Goal: Task Accomplishment & Management: Use online tool/utility

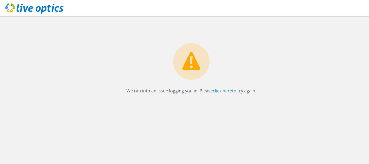
click at [223, 91] on link "click here" at bounding box center [222, 91] width 19 height 6
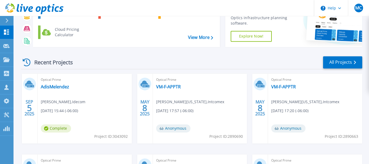
scroll to position [83, 0]
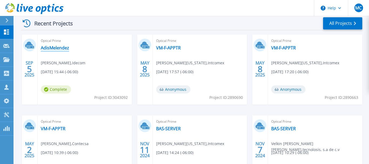
click at [56, 46] on link "AdisMelendez" at bounding box center [55, 47] width 28 height 5
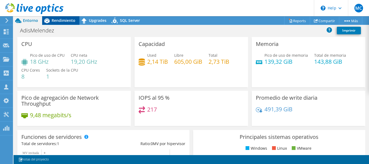
click at [60, 19] on span "Rendimiento" at bounding box center [64, 20] width 24 height 5
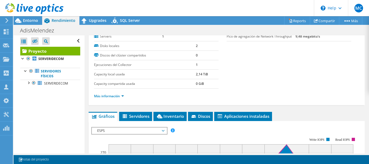
scroll to position [83, 0]
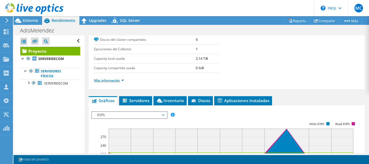
click at [122, 80] on link "Más información" at bounding box center [109, 80] width 30 height 5
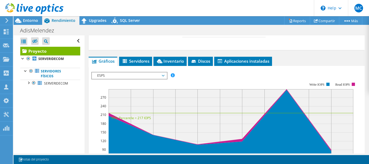
scroll to position [248, 0]
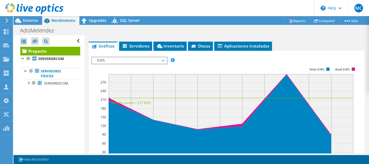
click at [165, 58] on span "ESPS" at bounding box center [129, 60] width 75 height 6
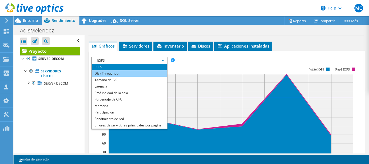
click at [119, 71] on li "Disk Throughput" at bounding box center [129, 73] width 75 height 6
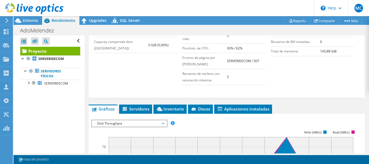
scroll to position [235, 0]
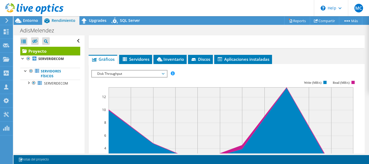
click at [163, 72] on span "Disk Throughput" at bounding box center [129, 73] width 69 height 6
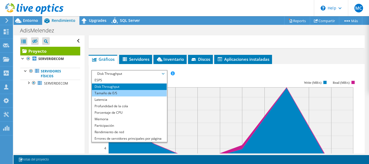
click at [110, 92] on li "Tamaño de E/S" at bounding box center [129, 93] width 75 height 6
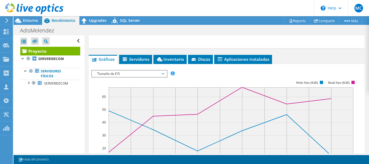
click at [112, 74] on span "Tamaño de E/S" at bounding box center [129, 73] width 69 height 6
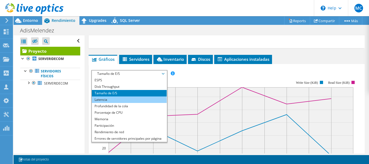
click at [109, 98] on li "Latencia" at bounding box center [129, 99] width 75 height 6
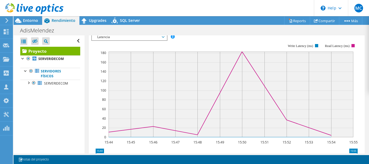
scroll to position [262, 0]
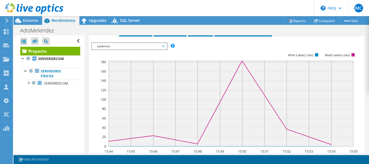
click at [130, 44] on span "Latencia" at bounding box center [129, 46] width 69 height 6
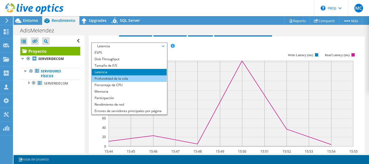
click at [108, 77] on li "Profundidad de la cola" at bounding box center [129, 78] width 75 height 6
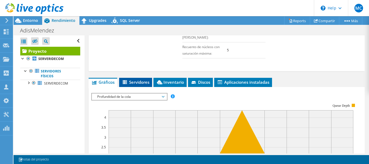
scroll to position [207, 0]
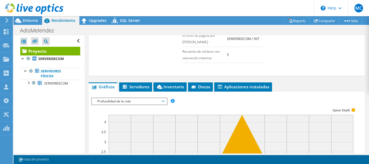
click at [139, 99] on span "Profundidad de la cola" at bounding box center [129, 101] width 69 height 6
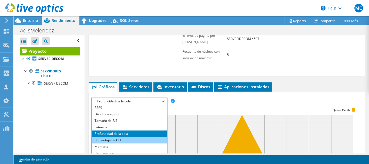
click at [105, 139] on li "Porcentaje de CPU" at bounding box center [129, 140] width 75 height 6
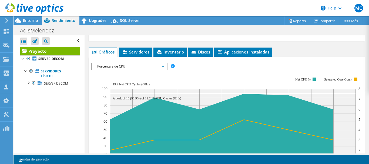
scroll to position [262, 0]
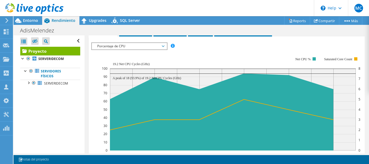
click at [162, 46] on span "Porcentaje de CPU" at bounding box center [129, 46] width 69 height 6
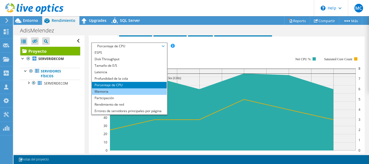
click at [106, 90] on li "Memoria" at bounding box center [129, 91] width 75 height 6
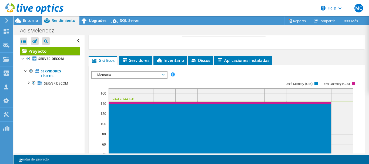
scroll to position [232, 0]
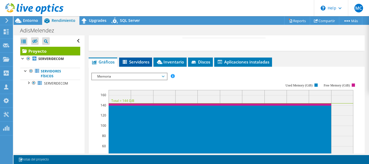
click at [139, 60] on span "Servidores" at bounding box center [136, 61] width 28 height 5
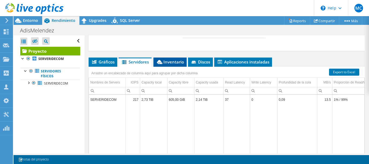
click at [170, 61] on span "Inventario" at bounding box center [170, 61] width 28 height 5
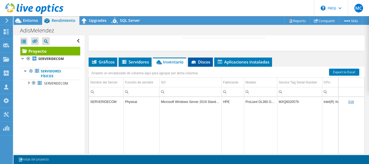
click at [200, 61] on span "Discos" at bounding box center [200, 61] width 19 height 5
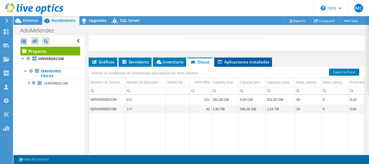
click at [237, 59] on span "Aplicaciones instaladas" at bounding box center [243, 61] width 52 height 5
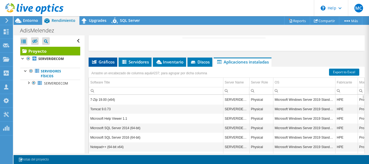
click at [101, 59] on span "Gráficos" at bounding box center [102, 61] width 23 height 5
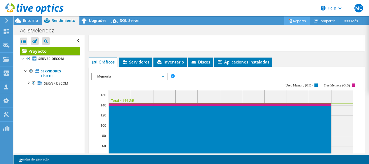
click at [294, 18] on link "Reports" at bounding box center [297, 20] width 26 height 8
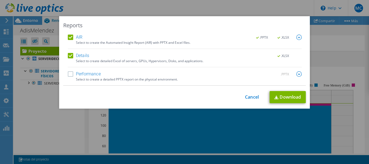
click at [70, 73] on label "Performance" at bounding box center [84, 73] width 33 height 5
click at [0, 0] on input "Performance" at bounding box center [0, 0] width 0 height 0
click at [288, 98] on link "Download" at bounding box center [287, 97] width 36 height 12
click at [254, 95] on link "Cancel" at bounding box center [252, 97] width 14 height 5
